Goal: Register for event/course

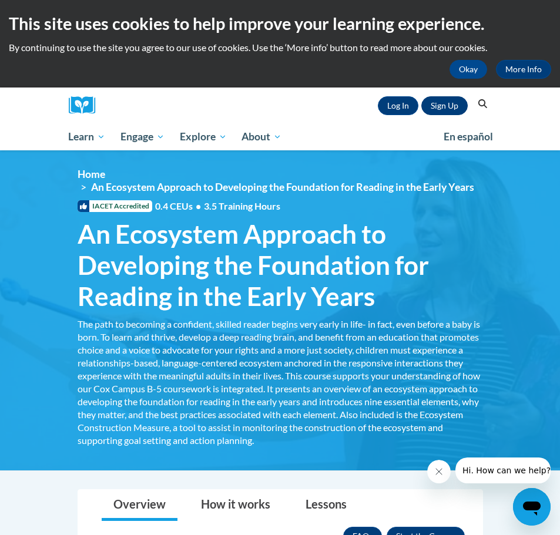
click at [453, 106] on link "Sign Up" at bounding box center [444, 105] width 46 height 19
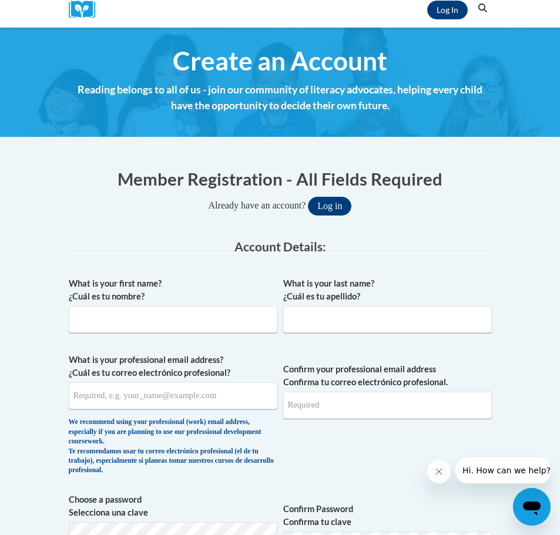
scroll to position [97, 0]
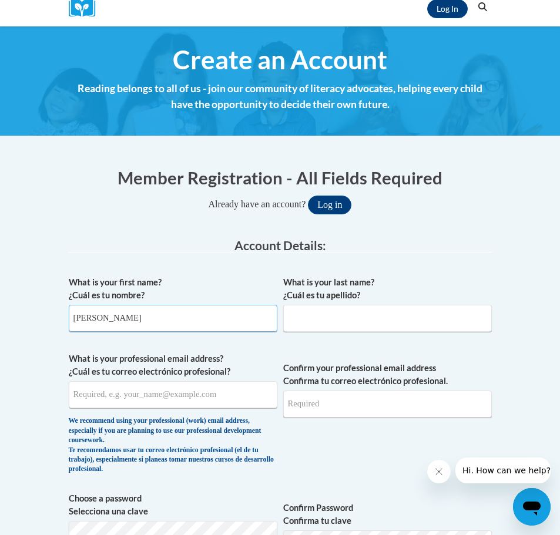
type input "Haley"
type input "O'Donoghue"
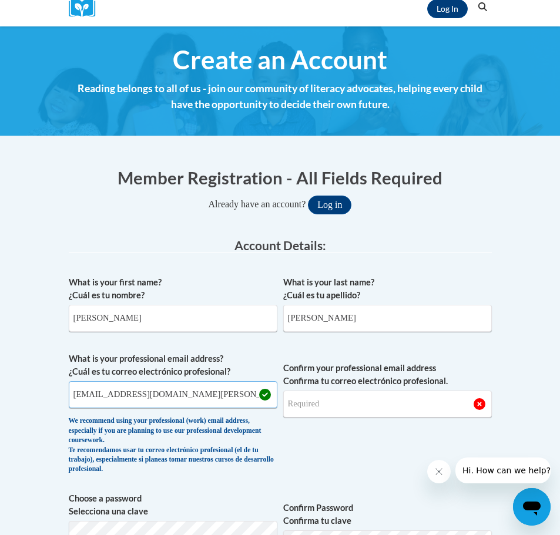
type input "heodonoghue@mail.lipscomb.edu"
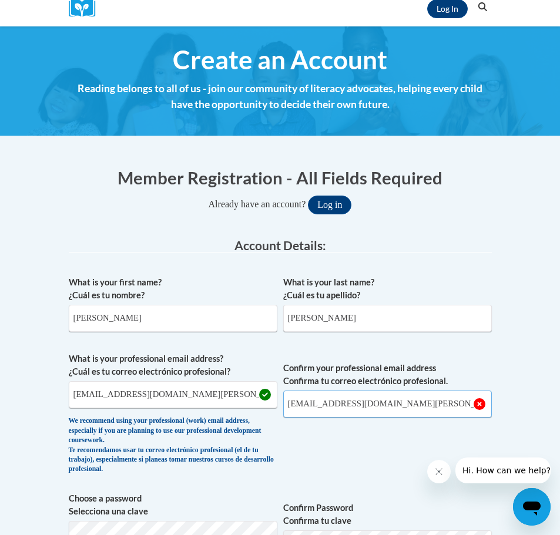
type input "heodonoghue@mail.lipscomb.edu"
click at [376, 463] on span "Confirm your professional email address Confirma tu correo electrónico profesio…" at bounding box center [387, 416] width 208 height 128
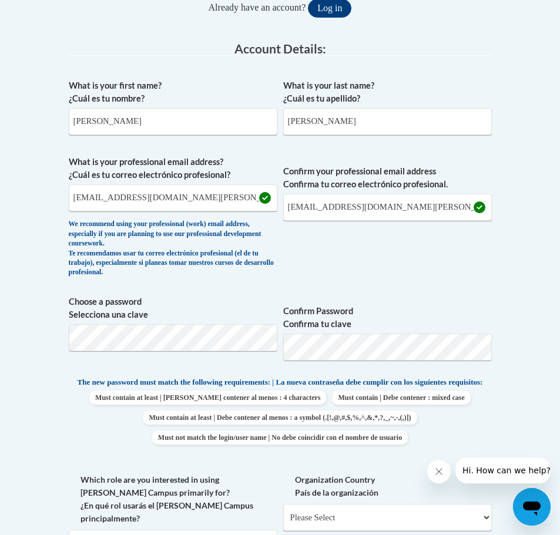
scroll to position [297, 0]
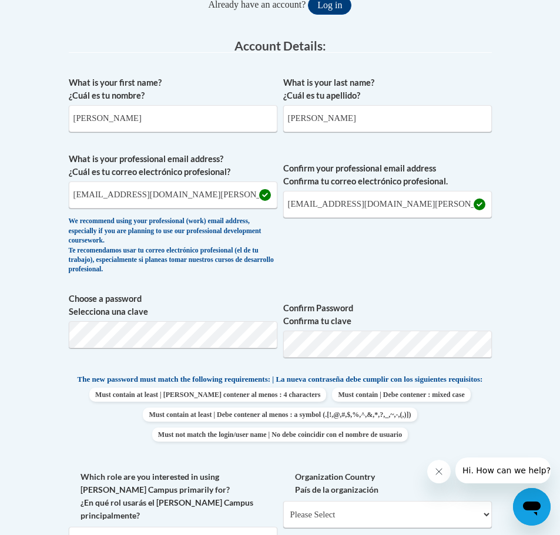
click at [139, 334] on div "Member Registration - All Fields Required Already have an account? Log in Prefe…" at bounding box center [280, 449] width 423 height 966
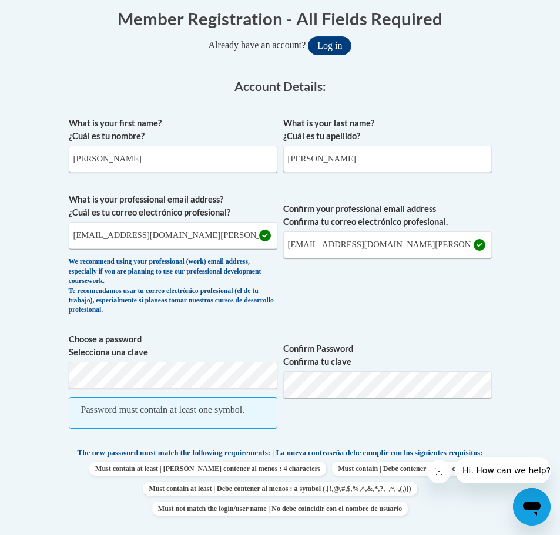
scroll to position [257, 0]
click at [129, 416] on span "Password must contain at least one symbol." at bounding box center [173, 412] width 208 height 32
click at [156, 357] on span "Choose a password Selecciona una clave Password must contain at least one symbo…" at bounding box center [173, 386] width 208 height 108
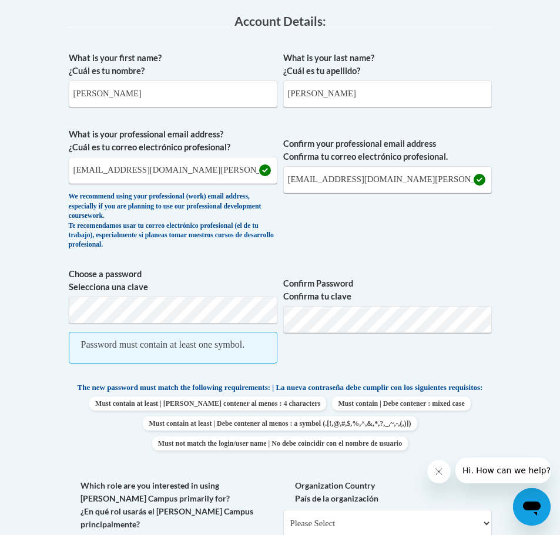
scroll to position [323, 0]
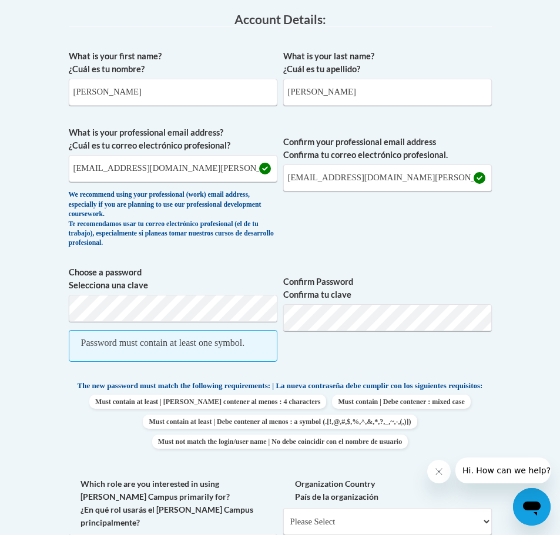
click at [128, 330] on span "Password must contain at least one symbol." at bounding box center [173, 346] width 208 height 32
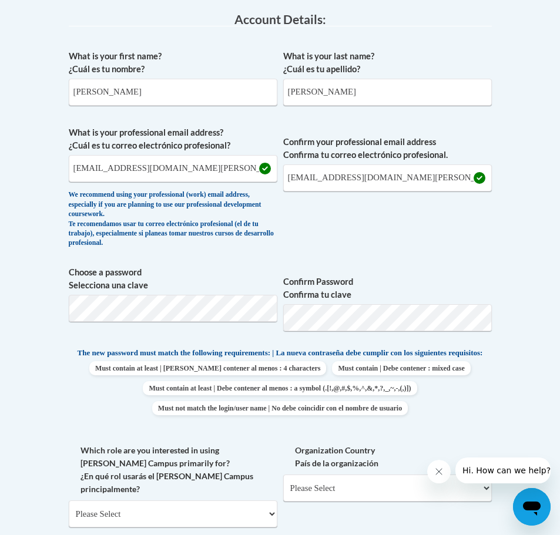
click at [330, 330] on span "Confirm Password Confirma tu clave" at bounding box center [387, 303] width 208 height 75
click at [533, 371] on body "This site uses cookies to help improve your learning experience. By continuing …" at bounding box center [280, 541] width 560 height 1728
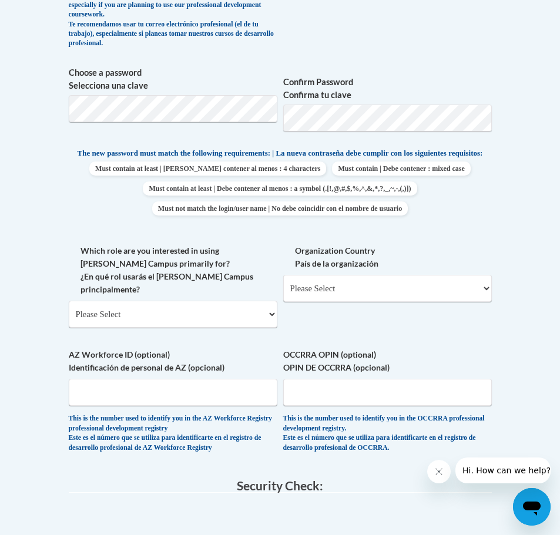
scroll to position [530, 0]
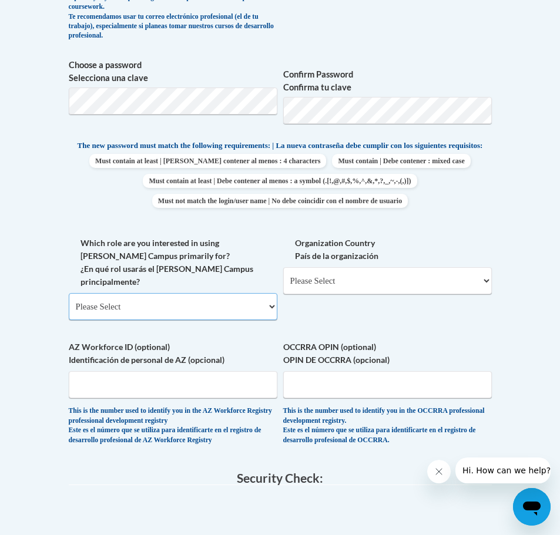
select select "5a18ea06-2b54-4451-96f2-d152daf9eac5"
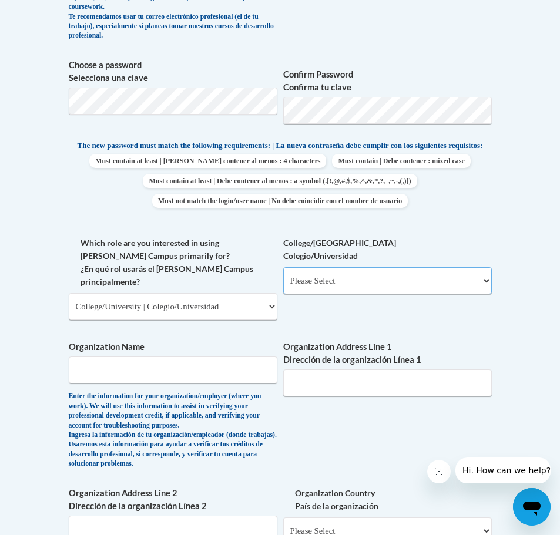
select select "99b32b07-cffc-426c-8bf6-0cd77760d84b"
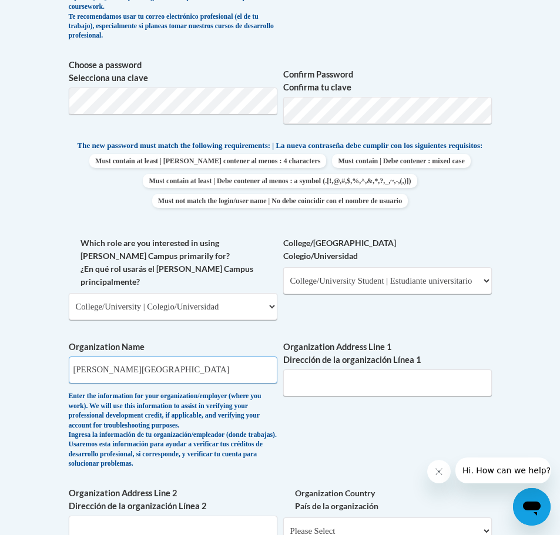
type input "Lipscomb University"
paste input "1 University Park Dr, Nashville, TN 37204"
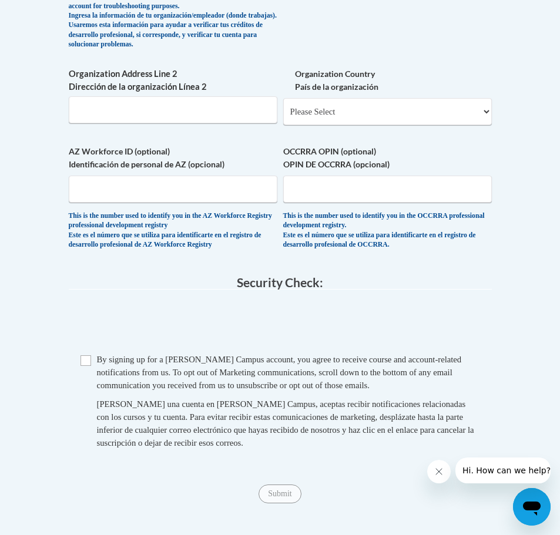
scroll to position [950, 0]
type input "1 University Park Dr, Nashville, TN 37204"
click at [76, 361] on div "Checkbox By signing up for a Cox Campus account, you agree to receive course an…" at bounding box center [280, 406] width 423 height 108
click at [83, 362] on input "Checkbox" at bounding box center [85, 360] width 11 height 11
checkbox input "true"
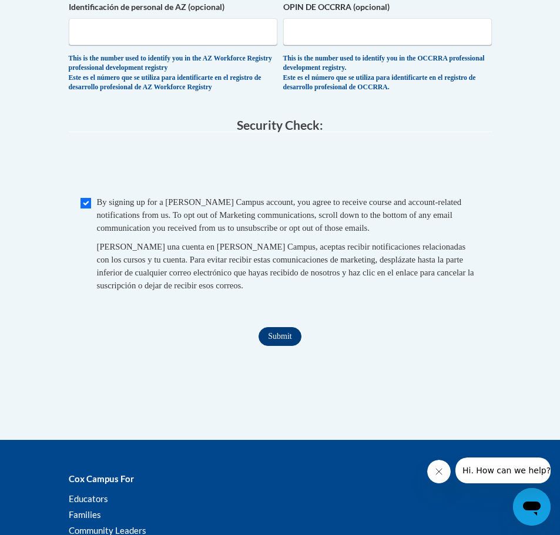
click at [285, 333] on input "Submit" at bounding box center [279, 336] width 42 height 19
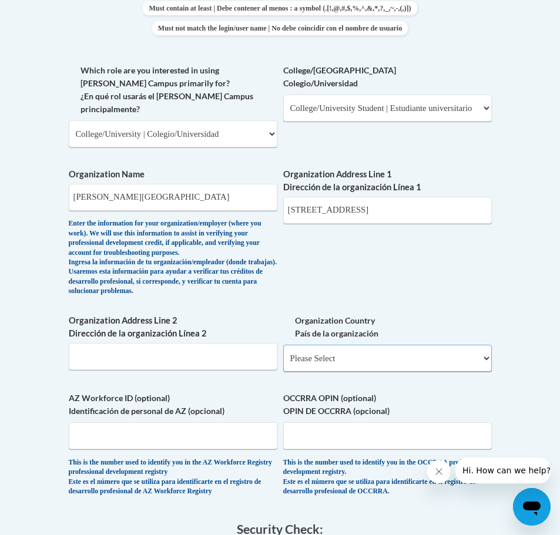
scroll to position [707, 0]
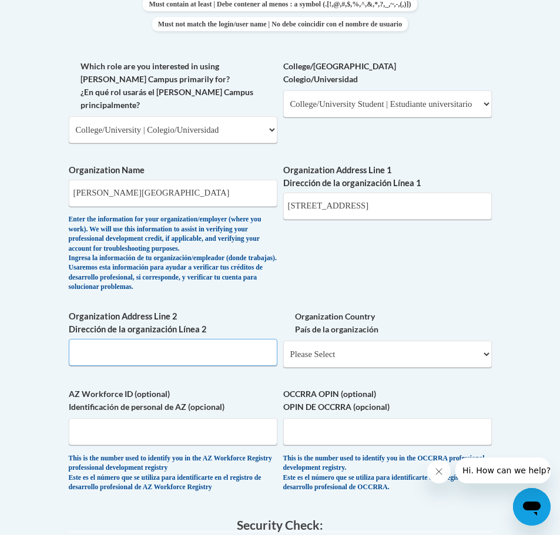
click at [265, 356] on input "Organization Address Line 2 Dirección de la organización Línea 2" at bounding box center [173, 352] width 208 height 27
click at [266, 287] on div "Enter the information for your organization/employer (where you work). We will …" at bounding box center [173, 253] width 208 height 77
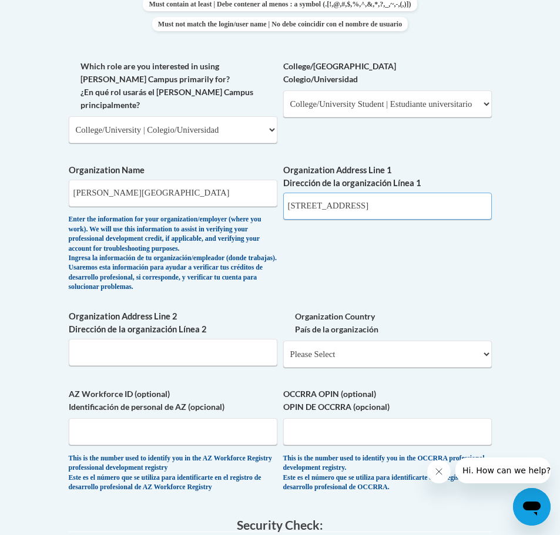
click at [319, 193] on input "1 University Park Dr, Nashville, TN 37204" at bounding box center [387, 206] width 208 height 27
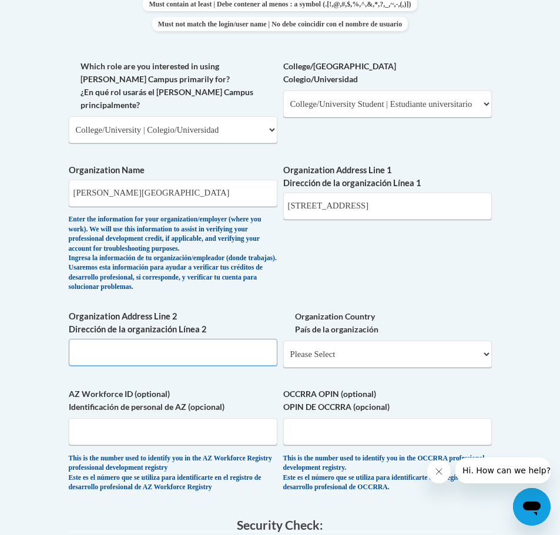
click at [197, 363] on input "Organization Address Line 2 Dirección de la organización Línea 2" at bounding box center [173, 352] width 208 height 27
paste input "1 University Park Dr, Nashville, TN 37204"
type input "1 University Park Dr, Nashville, TN 37204"
click at [433, 309] on div "What is your first name? ¿Cuál es tu nombre? Haley What is your last name? ¿Cuá…" at bounding box center [280, 82] width 423 height 844
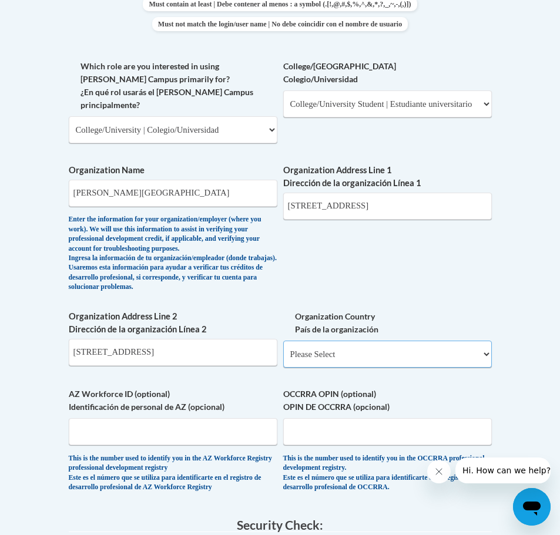
select select "ad49bcad-a171-4b2e-b99c-48b446064914"
select select
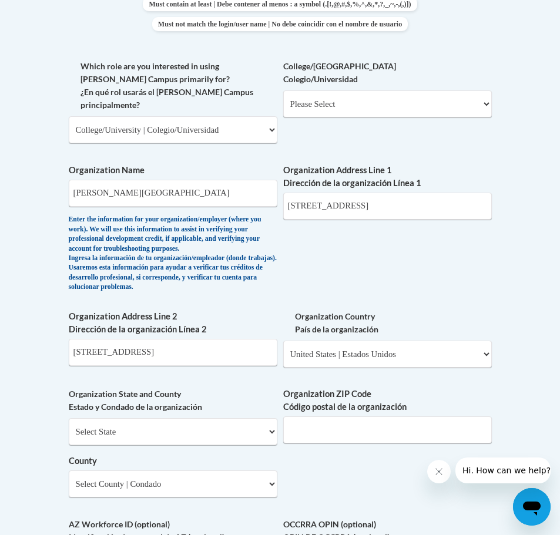
click at [412, 288] on div "What is your first name? ¿Cuál es tu nombre? Haley What is your last name? ¿Cuá…" at bounding box center [280, 147] width 423 height 975
select select "Tennessee"
type input "37204"
click at [39, 430] on body "This site uses cookies to help improve your learning experience. By continuing …" at bounding box center [280, 334] width 560 height 2082
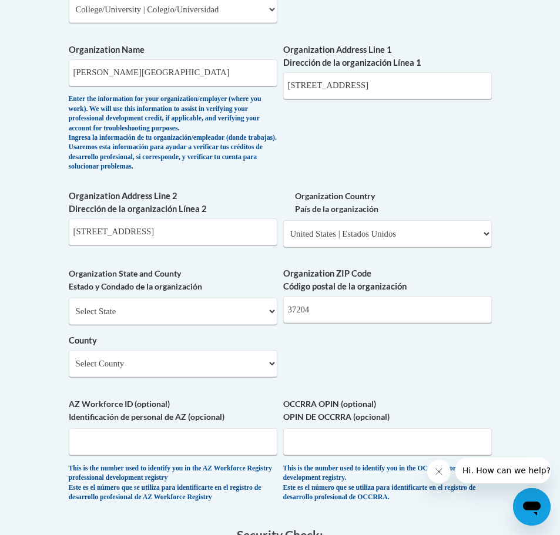
scroll to position [833, 0]
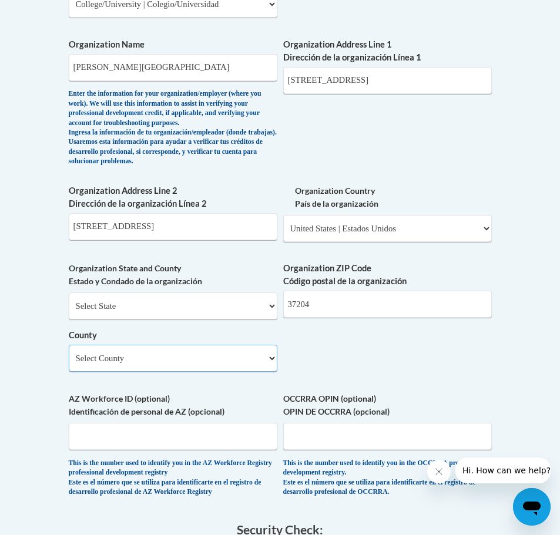
select select "Davidson"
drag, startPoint x: 149, startPoint y: 233, endPoint x: 300, endPoint y: 233, distance: 151.5
click at [300, 233] on div "What is your first name? ¿Cuál es tu nombre? Haley What is your last name? ¿Cuá…" at bounding box center [280, 21] width 423 height 975
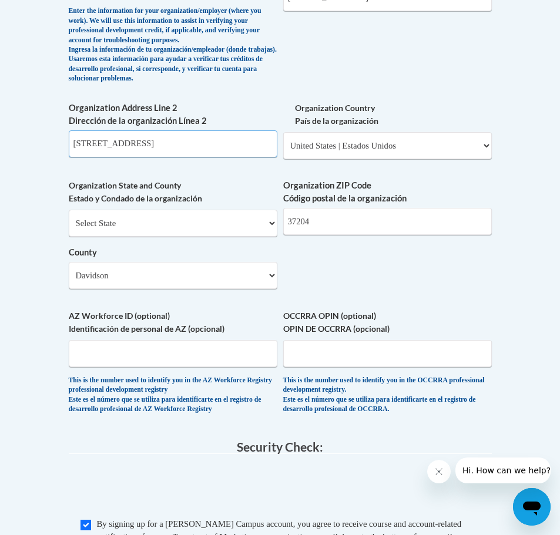
scroll to position [917, 0]
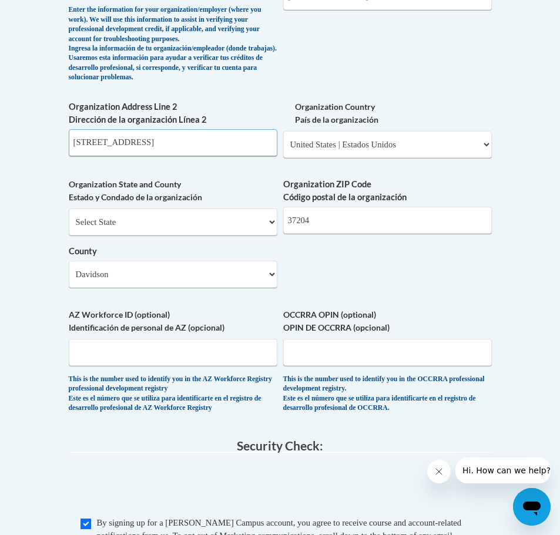
type input "1 University Park Dr"
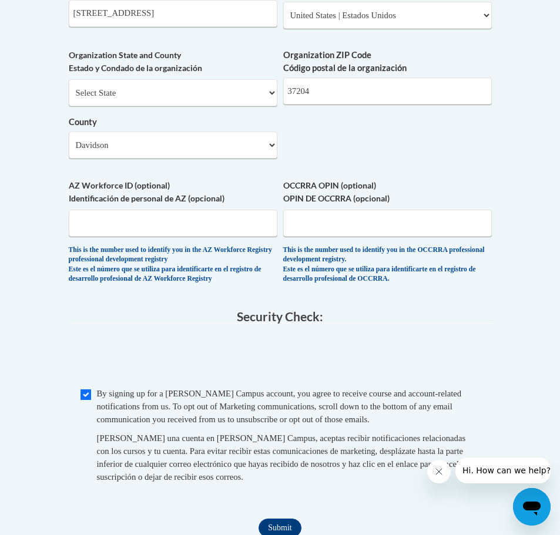
scroll to position [1071, 0]
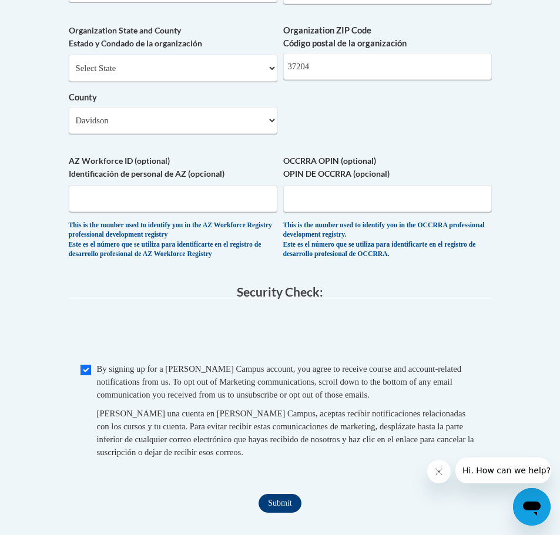
click at [286, 494] on input "Submit" at bounding box center [279, 503] width 42 height 19
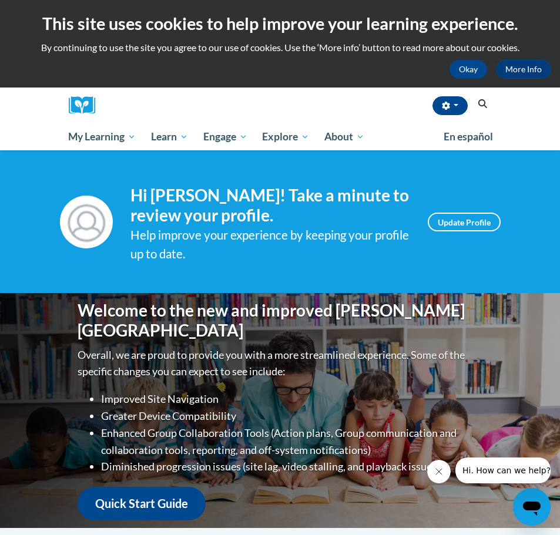
click at [489, 106] on button "Search" at bounding box center [482, 104] width 18 height 14
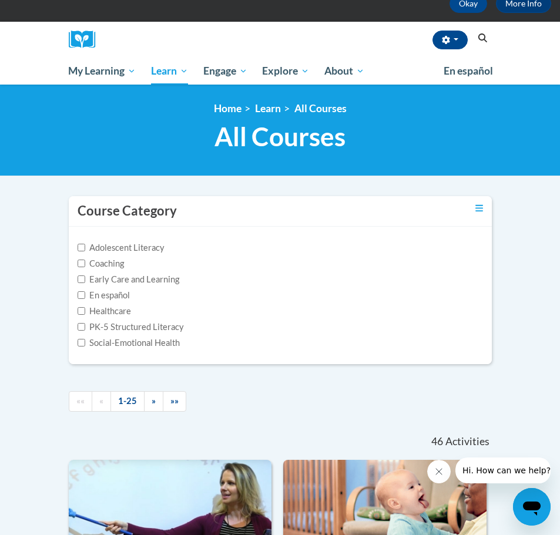
scroll to position [70, 0]
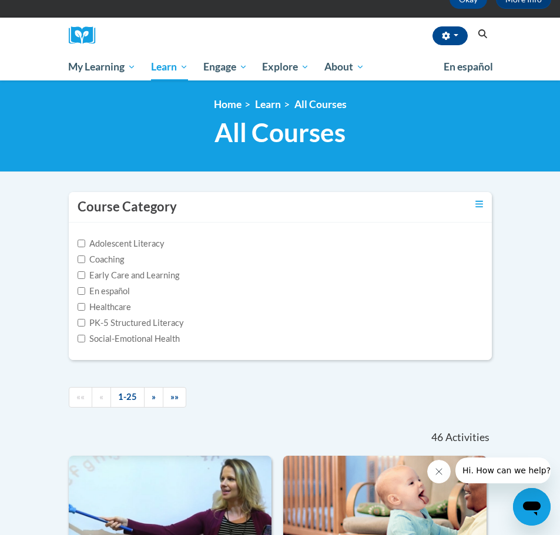
click at [484, 33] on icon "Search" at bounding box center [482, 33] width 9 height 9
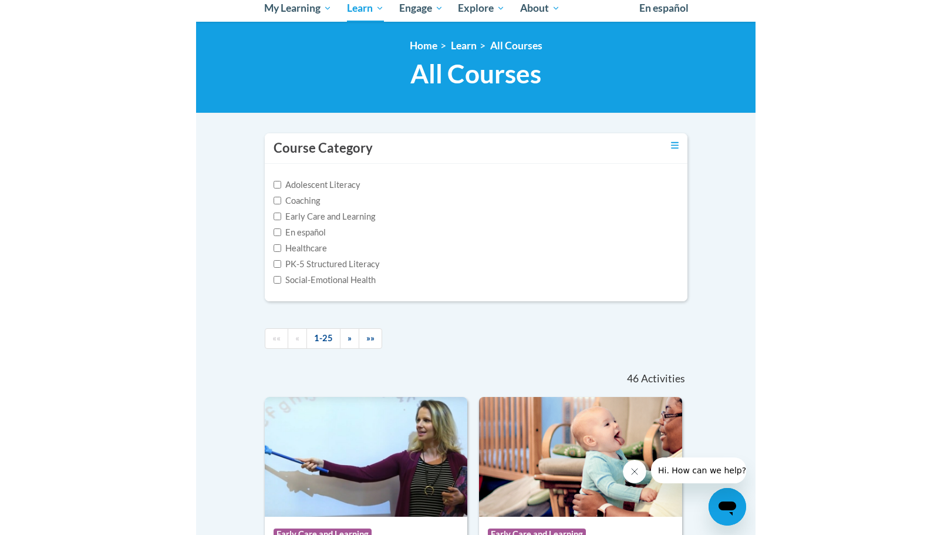
scroll to position [128, 0]
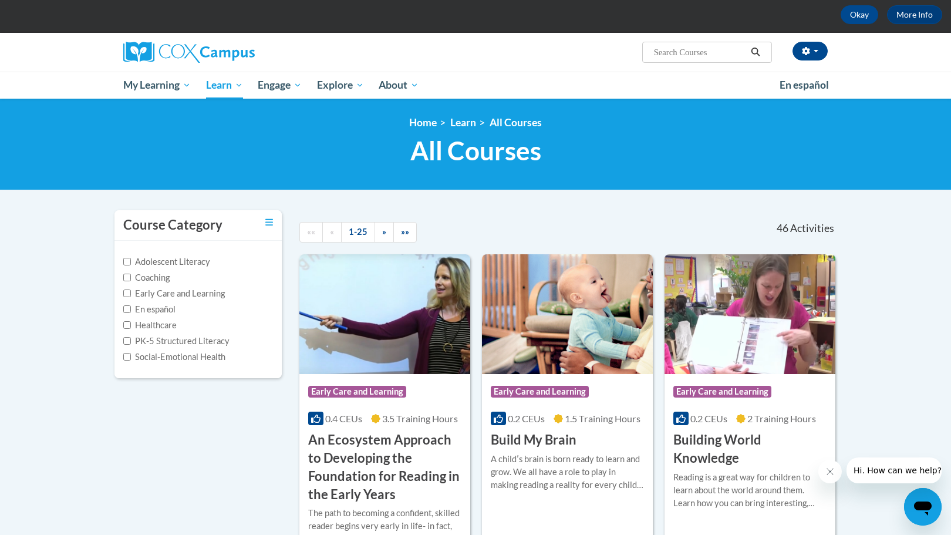
scroll to position [25, 0]
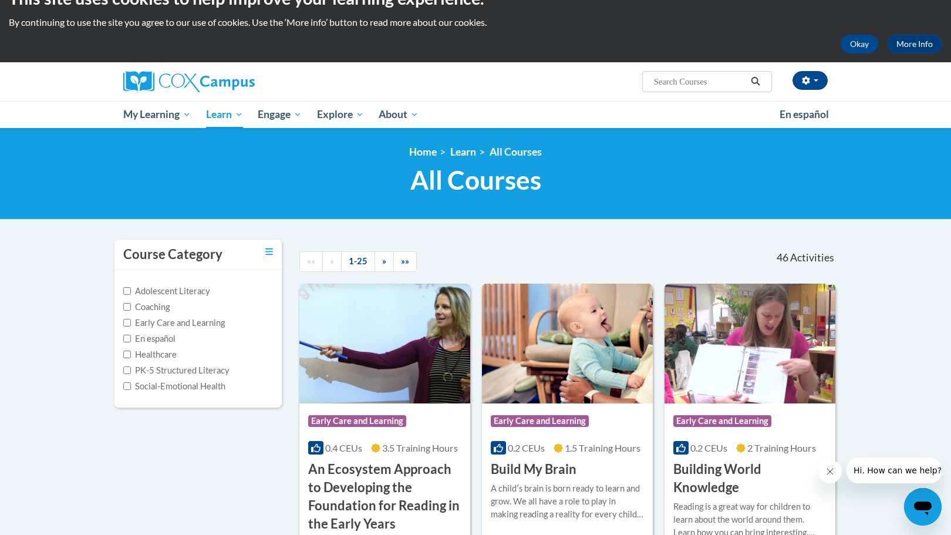
click at [559, 72] on span "Search Search..." at bounding box center [707, 81] width 130 height 21
click at [559, 82] on input "Search..." at bounding box center [700, 82] width 94 height 14
paste input "An Ecosystem Approach to Developing the Foundation for Reading in the Early Yea…"
type input "An Ecosystem Approach to Developing the Foundation for Reading in the Early Yea…"
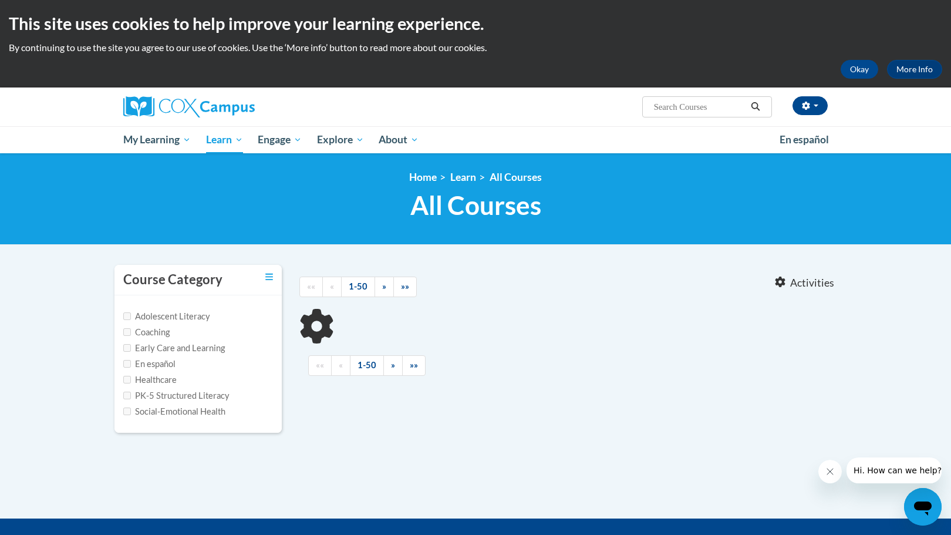
type input "An Ecosystem Approach to Developing the Foundation for Reading in the Early Yea…"
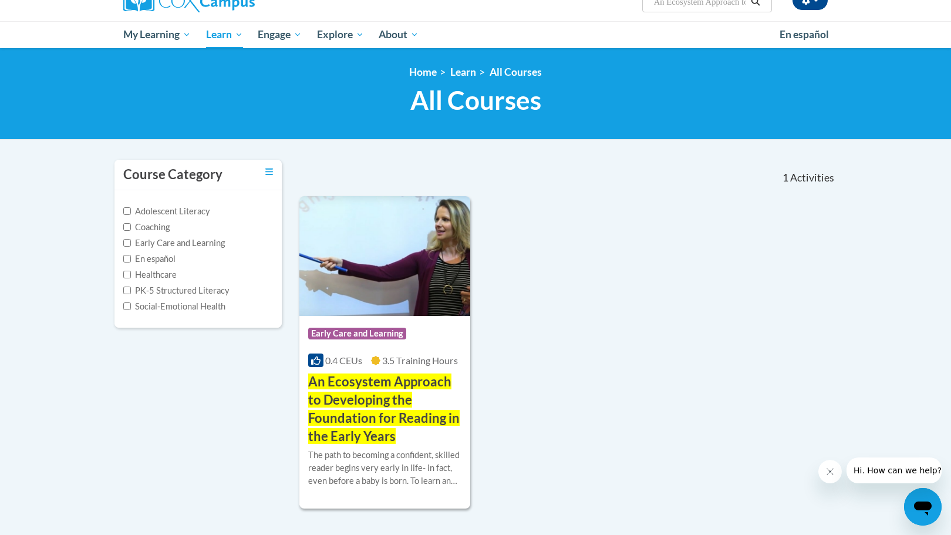
scroll to position [106, 0]
click at [328, 421] on span "An Ecosystem Approach to Developing the Foundation for Reading in the Early Yea…" at bounding box center [384, 408] width 152 height 70
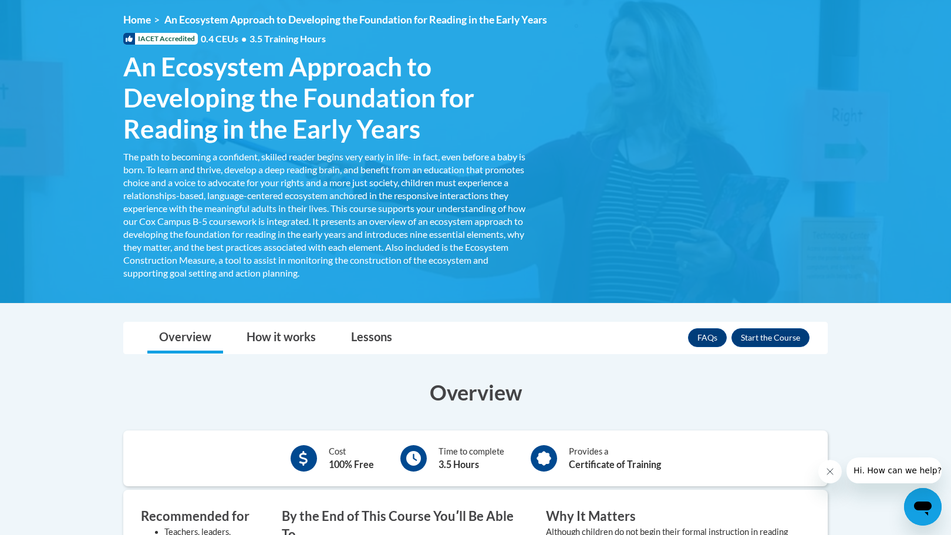
scroll to position [158, 0]
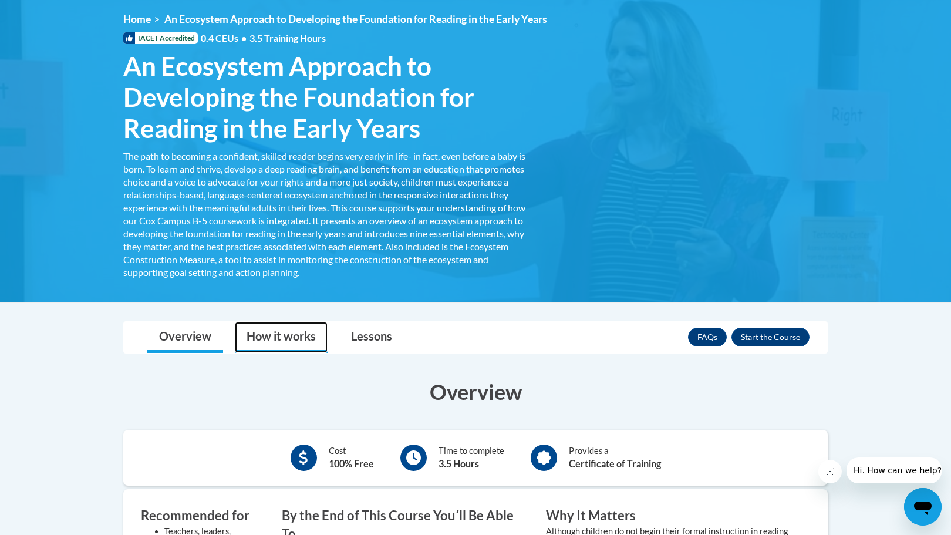
click at [283, 344] on link "How it works" at bounding box center [281, 337] width 93 height 31
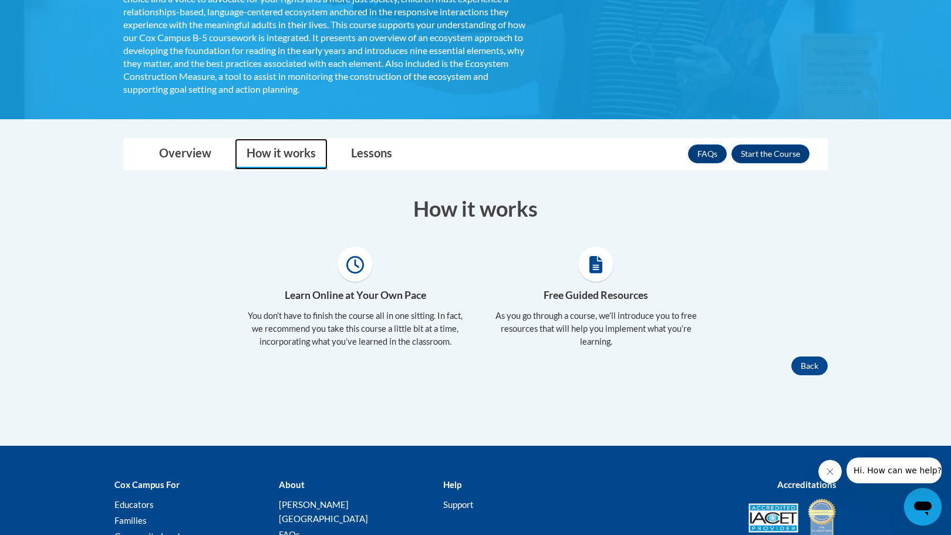
scroll to position [306, 0]
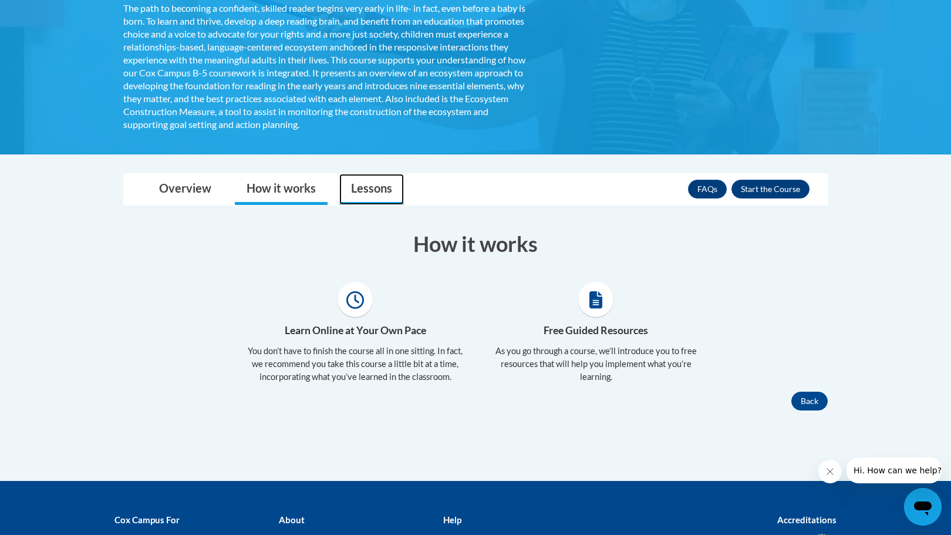
click at [373, 189] on link "Lessons" at bounding box center [371, 189] width 65 height 31
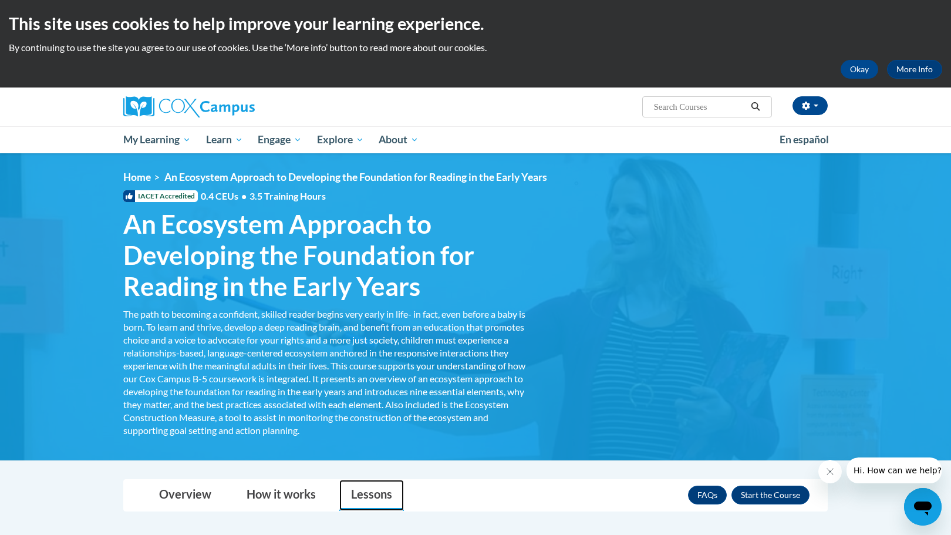
scroll to position [0, 0]
click at [751, 497] on button "Enroll" at bounding box center [771, 495] width 78 height 19
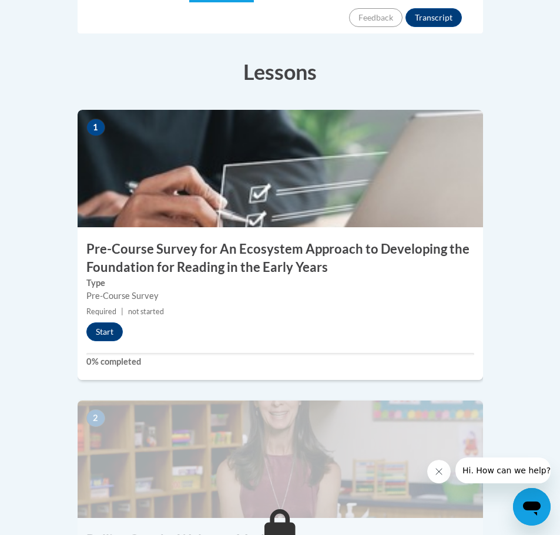
scroll to position [409, 0]
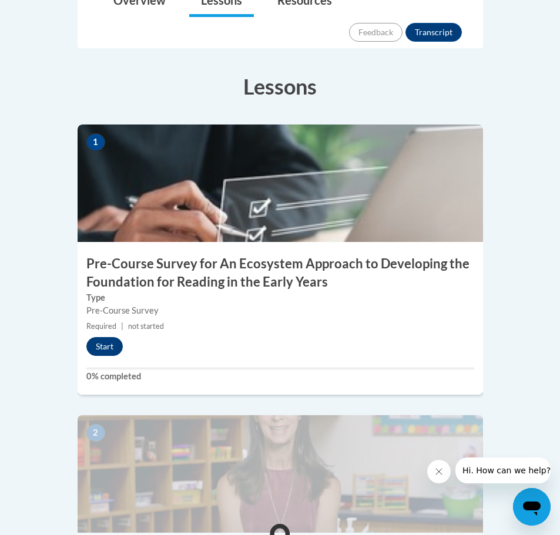
click at [96, 337] on button "Start" at bounding box center [104, 346] width 36 height 19
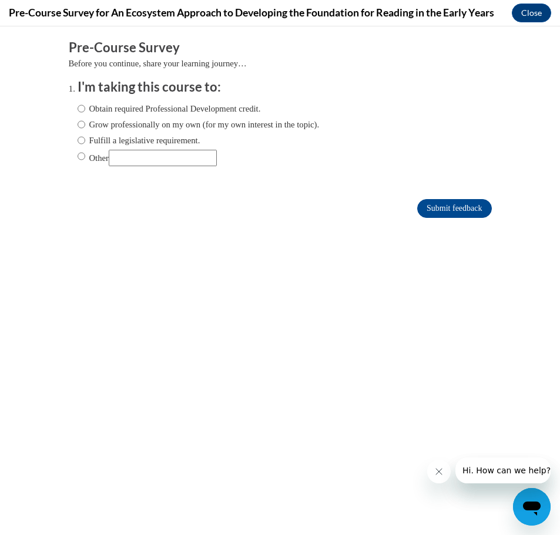
scroll to position [0, 0]
click at [173, 108] on label "Obtain required Professional Development credit." at bounding box center [169, 108] width 183 height 13
click at [85, 108] on input "Obtain required Professional Development credit." at bounding box center [82, 108] width 8 height 13
radio input "true"
click at [450, 212] on input "Submit feedback" at bounding box center [454, 208] width 74 height 19
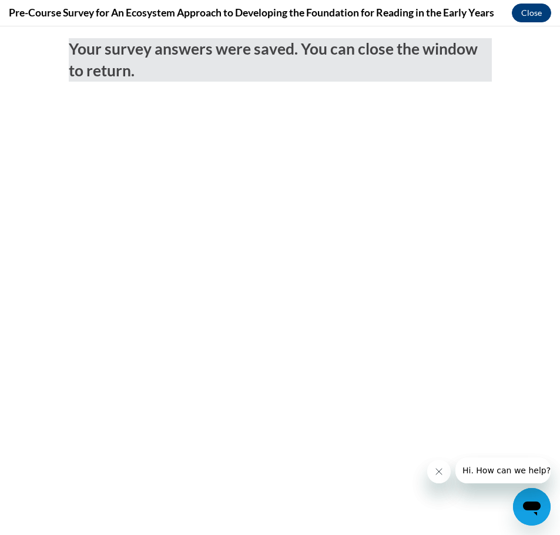
click at [536, 9] on button "Close" at bounding box center [530, 13] width 39 height 19
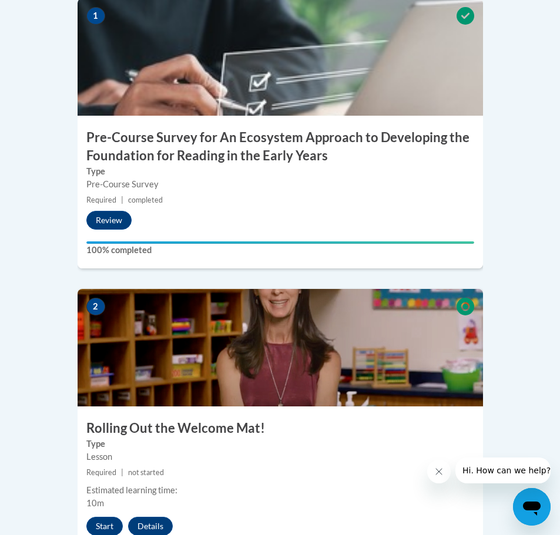
scroll to position [537, 0]
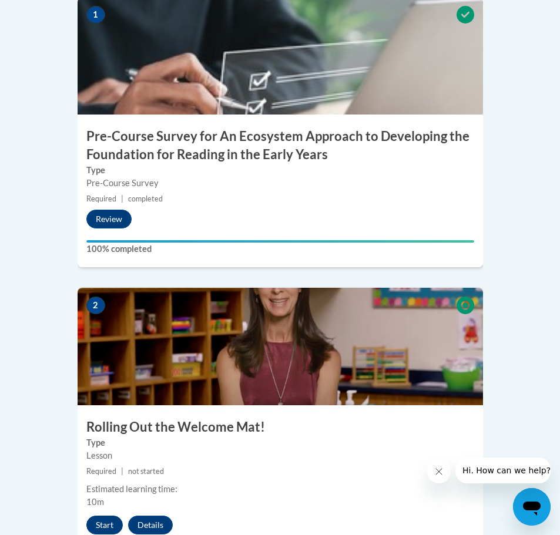
click at [102, 516] on button "Start" at bounding box center [104, 525] width 36 height 19
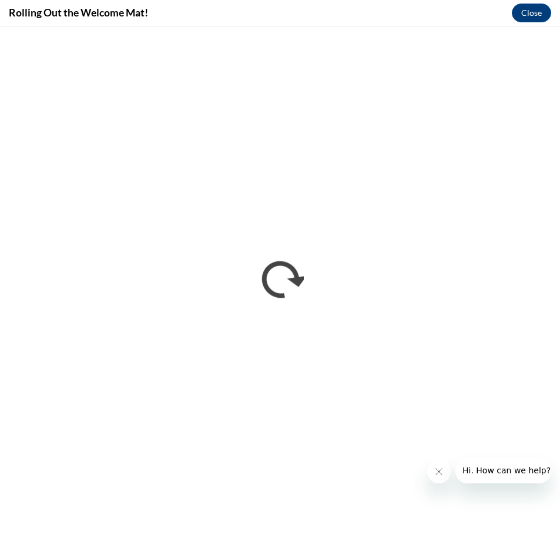
scroll to position [0, 0]
click at [439, 472] on icon "Close message from company" at bounding box center [438, 471] width 9 height 9
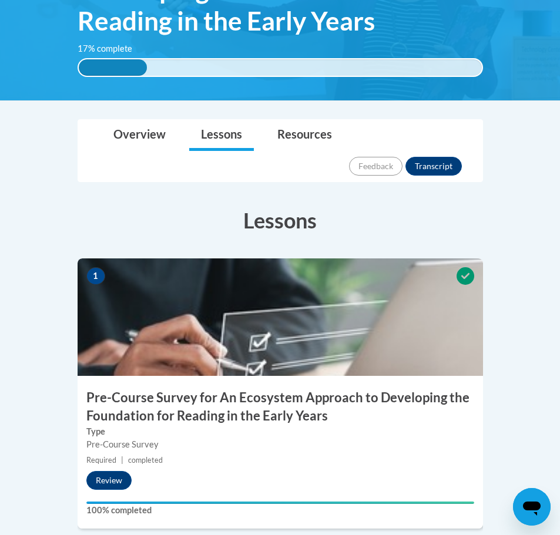
scroll to position [296, 0]
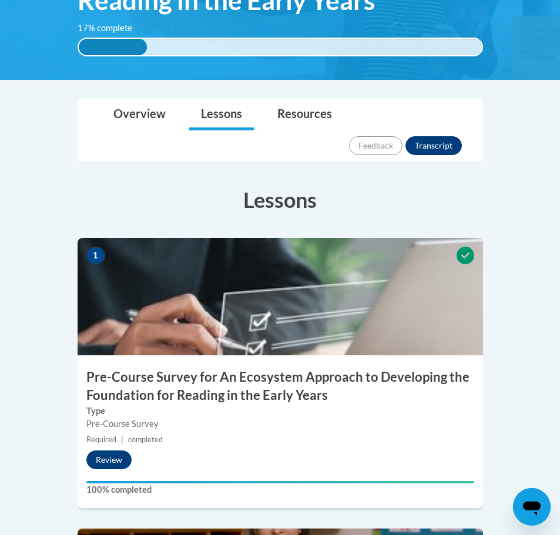
click at [422, 136] on button "Transcript" at bounding box center [433, 145] width 56 height 19
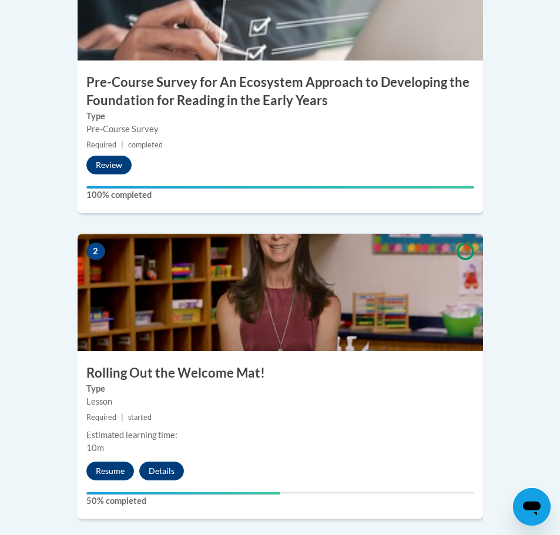
scroll to position [608, 0]
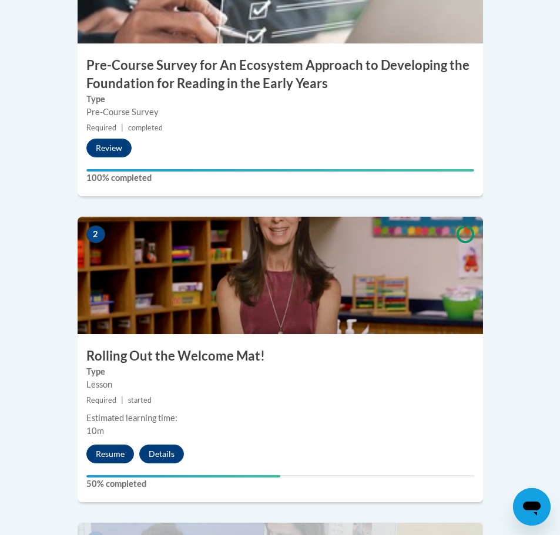
click at [112, 445] on button "Resume" at bounding box center [110, 454] width 48 height 19
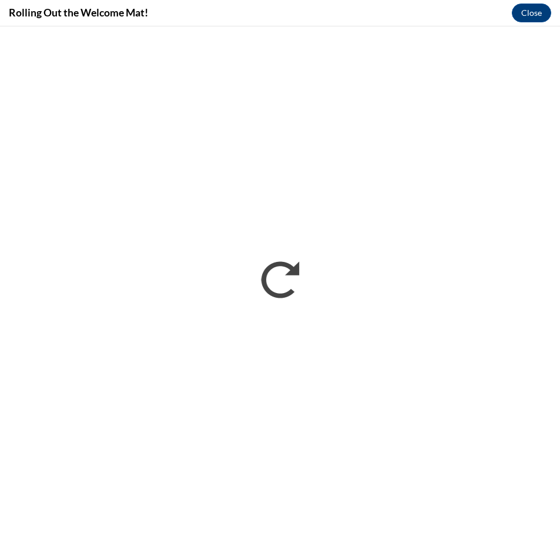
scroll to position [0, 0]
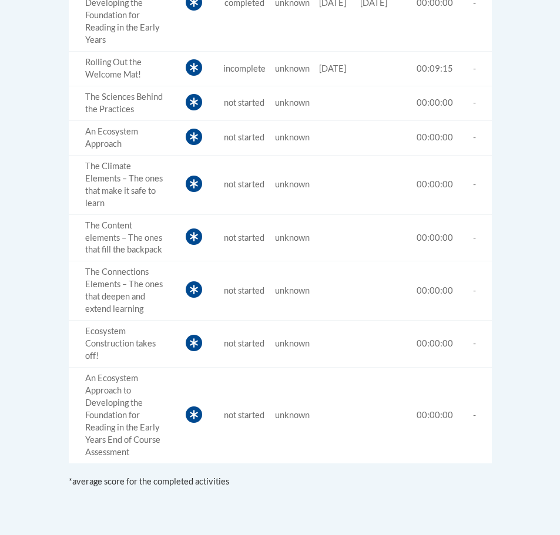
scroll to position [886, 0]
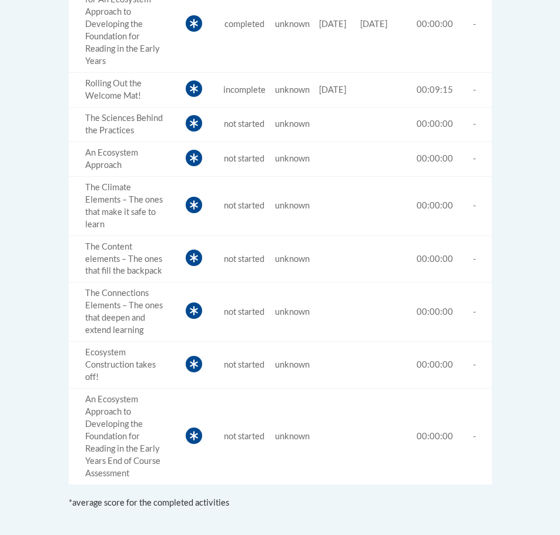
click at [190, 210] on icon at bounding box center [194, 204] width 8 height 9
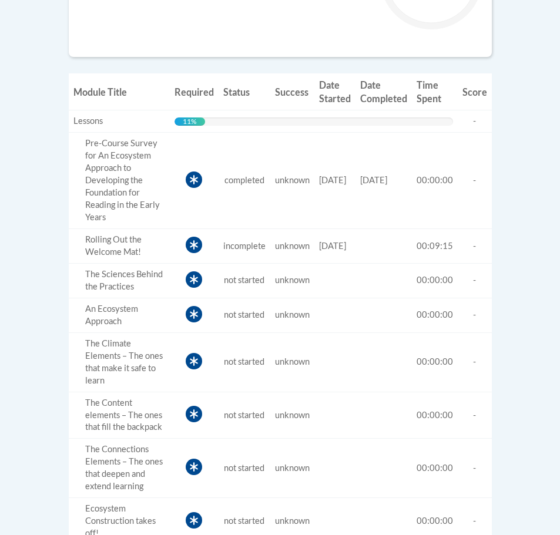
scroll to position [724, 0]
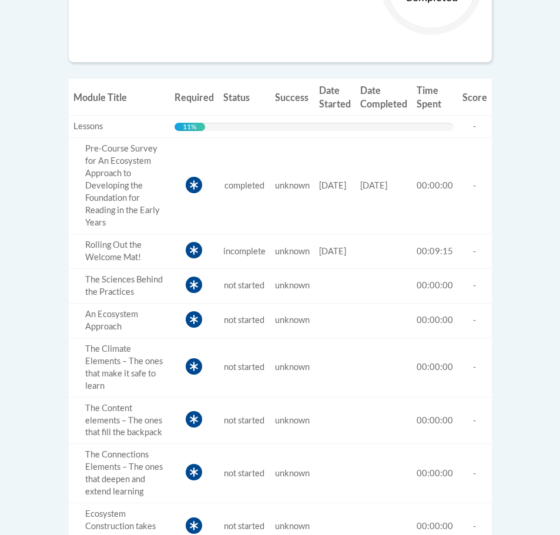
click at [235, 187] on span "completed" at bounding box center [244, 185] width 40 height 10
click at [435, 252] on span "00:09:15" at bounding box center [434, 251] width 36 height 10
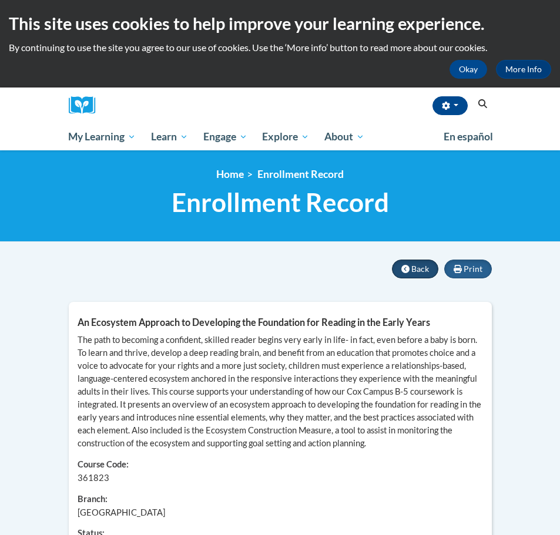
scroll to position [0, 0]
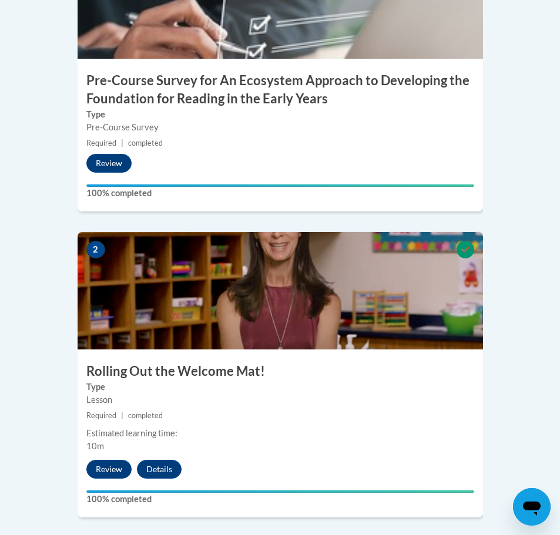
scroll to position [637, 0]
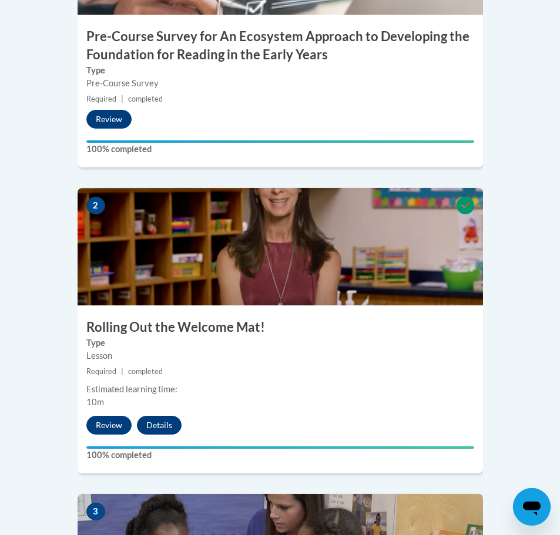
click at [147, 416] on button "Details" at bounding box center [159, 425] width 45 height 19
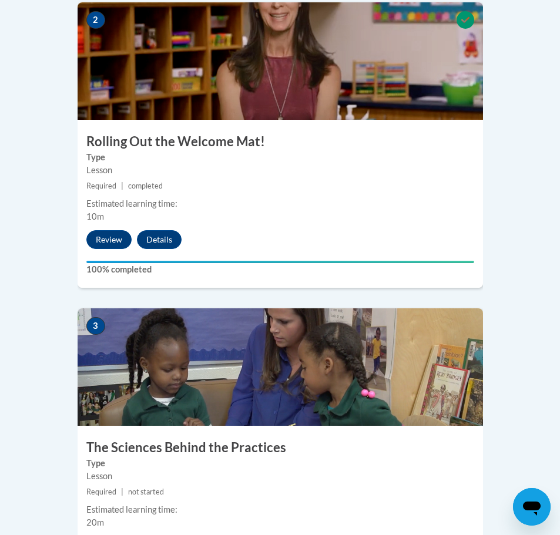
scroll to position [823, 0]
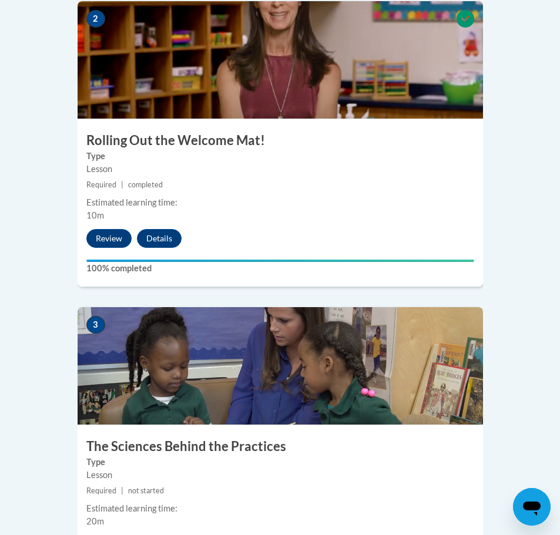
click at [106, 534] on button "Start" at bounding box center [104, 544] width 36 height 19
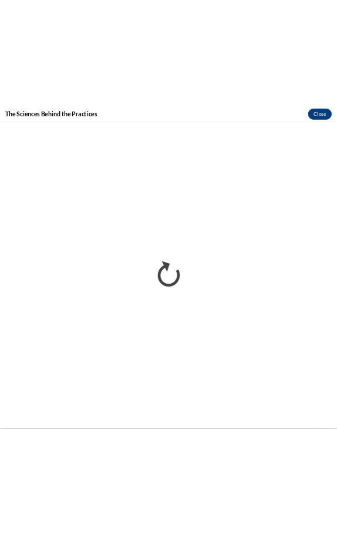
scroll to position [0, 0]
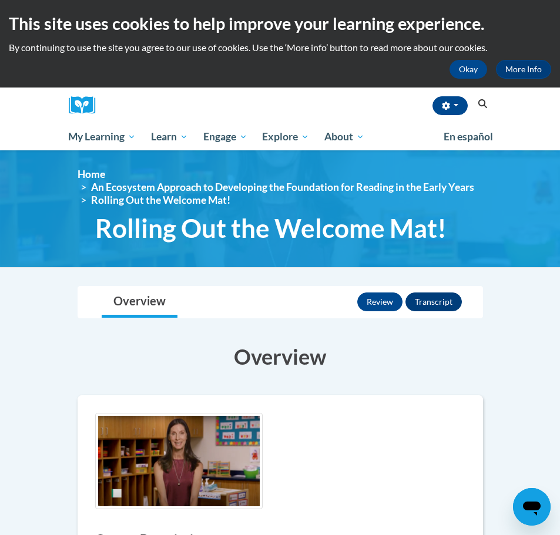
click at [435, 297] on button "Transcript" at bounding box center [433, 301] width 56 height 19
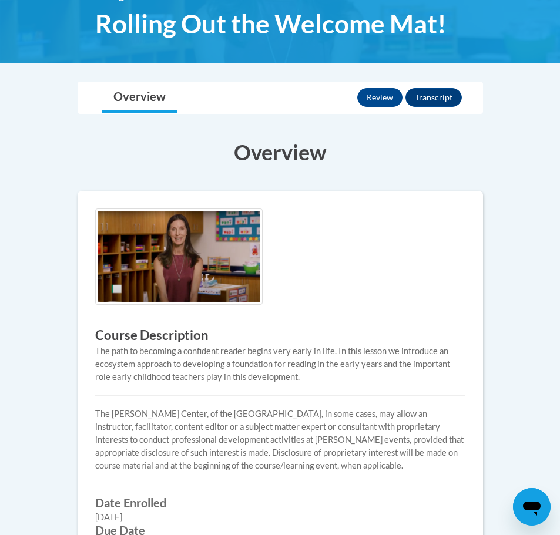
scroll to position [144, 0]
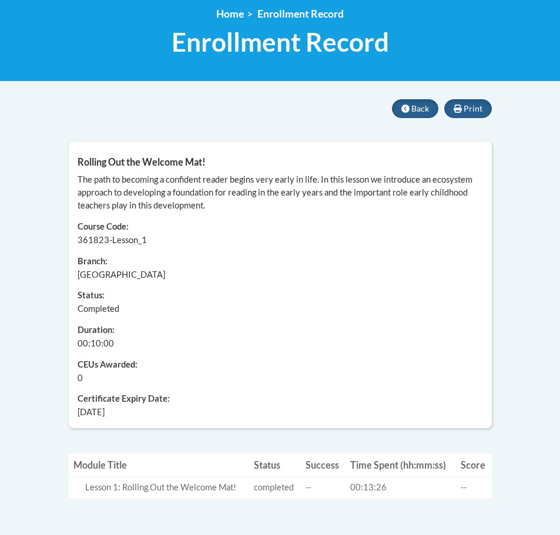
scroll to position [161, 0]
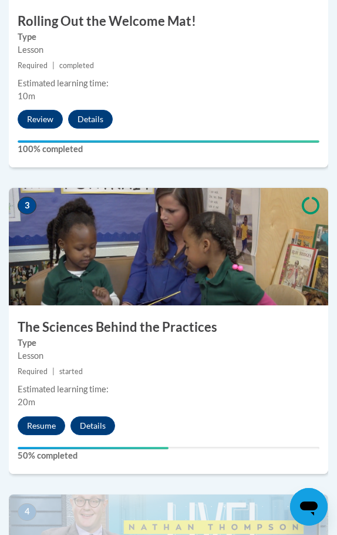
scroll to position [941, 0]
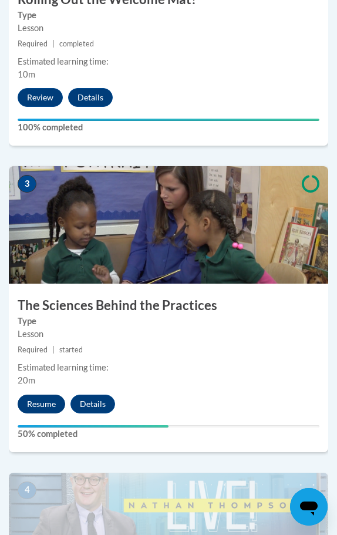
click at [48, 403] on button "Resume" at bounding box center [42, 404] width 48 height 19
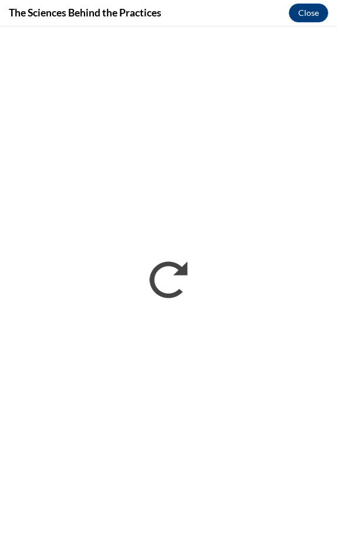
scroll to position [0, 0]
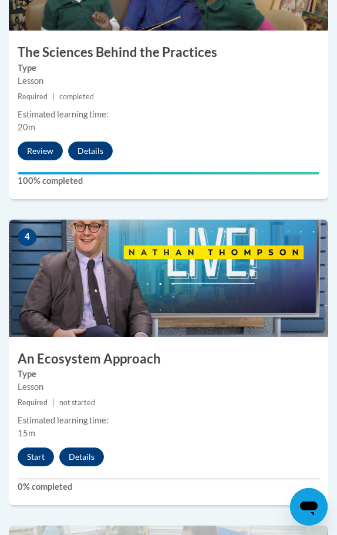
scroll to position [1197, 0]
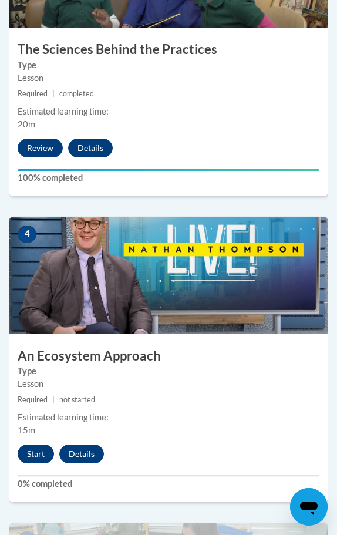
click at [42, 449] on button "Start" at bounding box center [36, 454] width 36 height 19
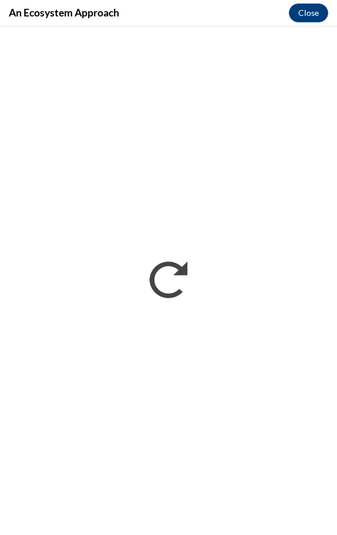
scroll to position [0, 0]
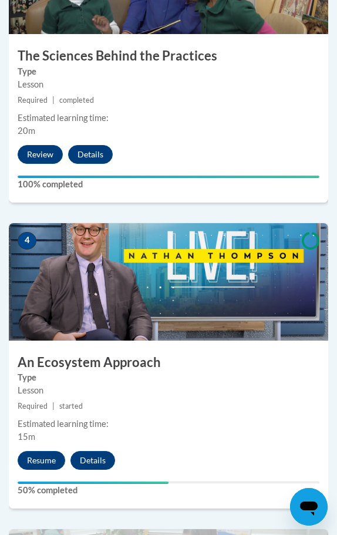
scroll to position [1206, 0]
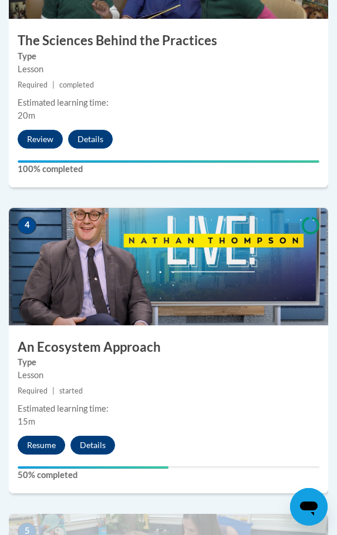
click at [41, 443] on button "Resume" at bounding box center [42, 445] width 48 height 19
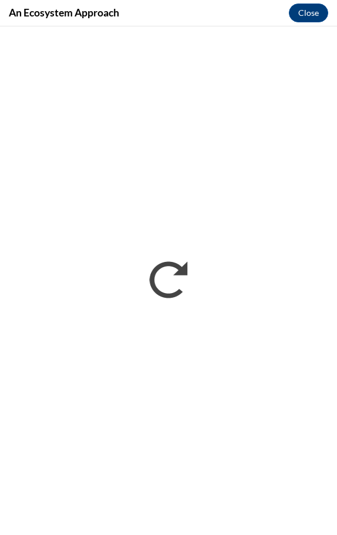
scroll to position [0, 0]
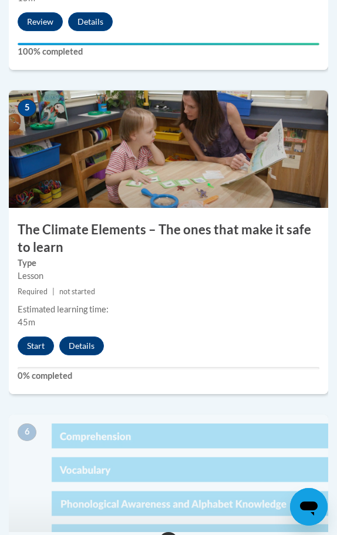
scroll to position [1636, 0]
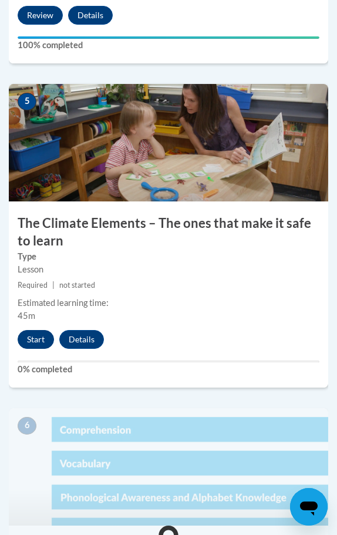
click at [38, 335] on button "Start" at bounding box center [36, 339] width 36 height 19
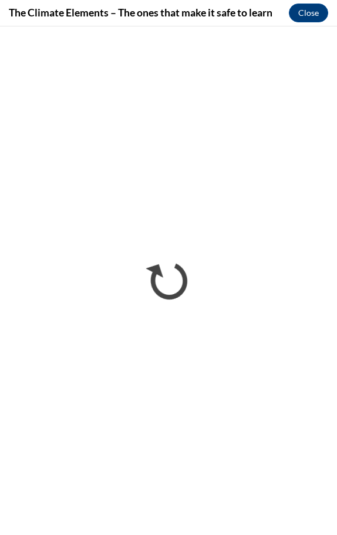
scroll to position [0, 0]
